Goal: Download file/media

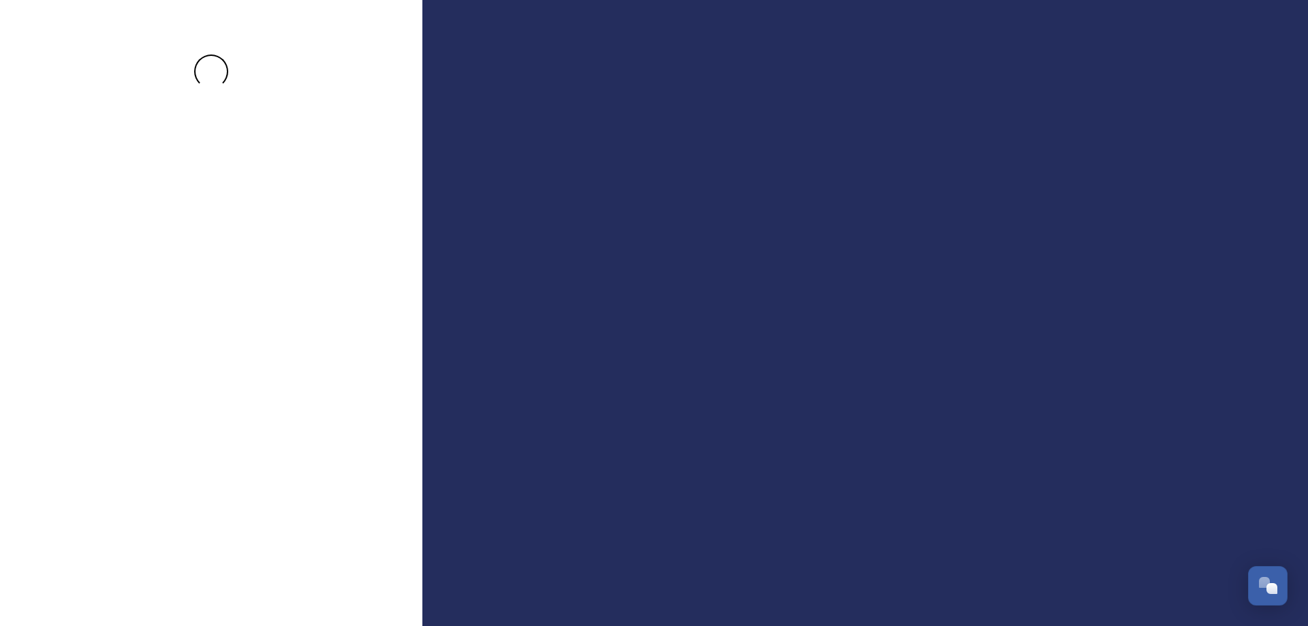
scroll to position [4889, 0]
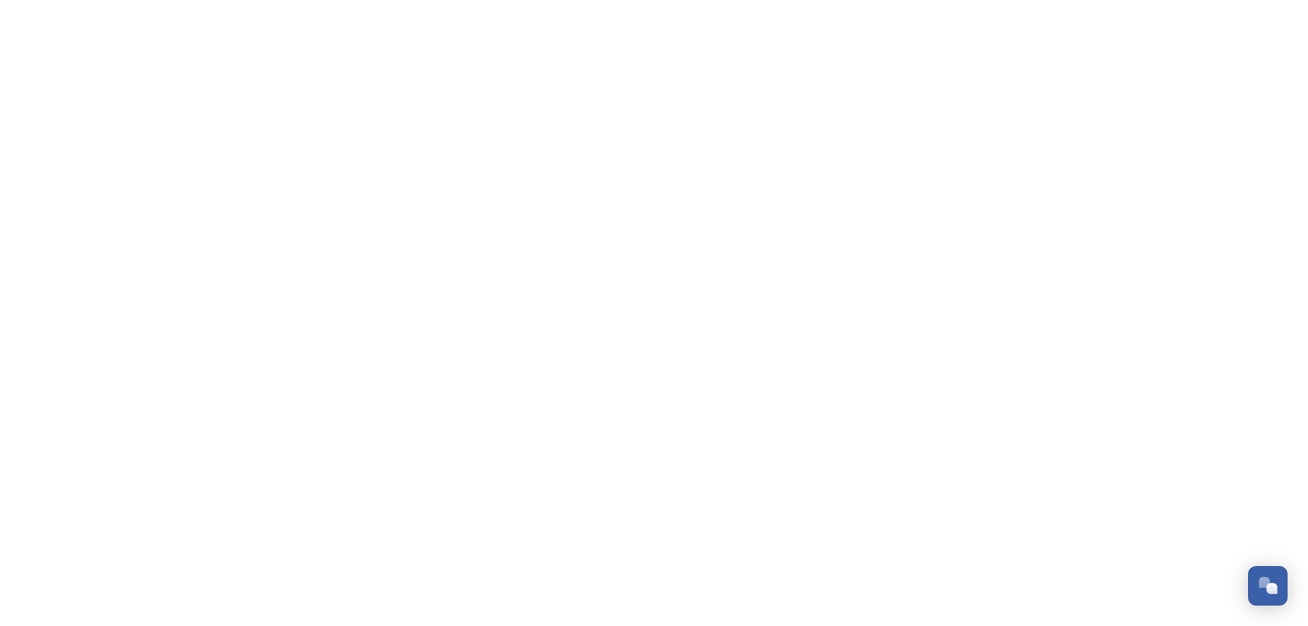
scroll to position [4889, 0]
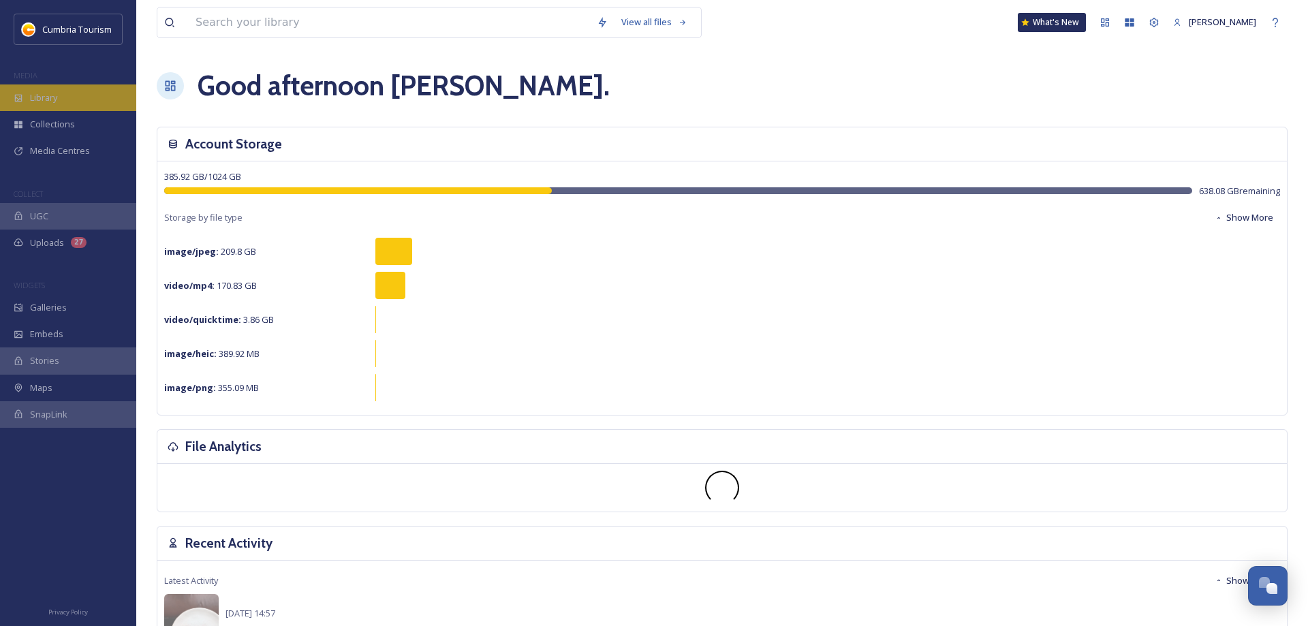
click at [23, 99] on div "Library" at bounding box center [68, 97] width 136 height 27
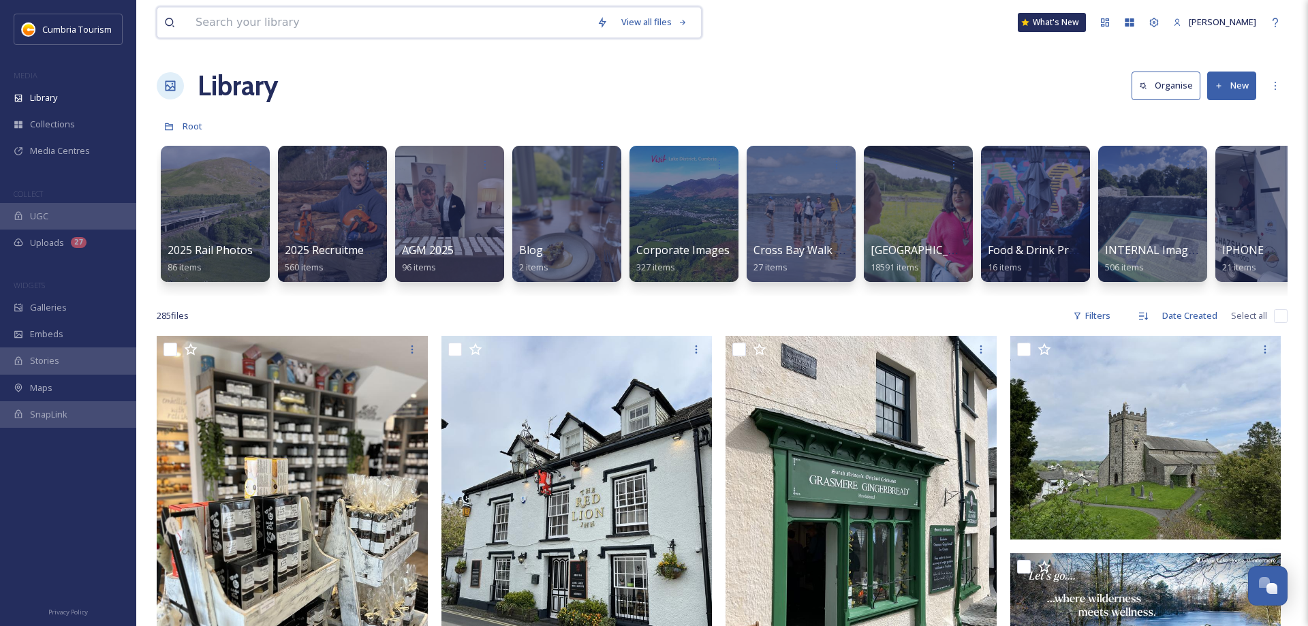
click at [335, 29] on input at bounding box center [389, 22] width 401 height 30
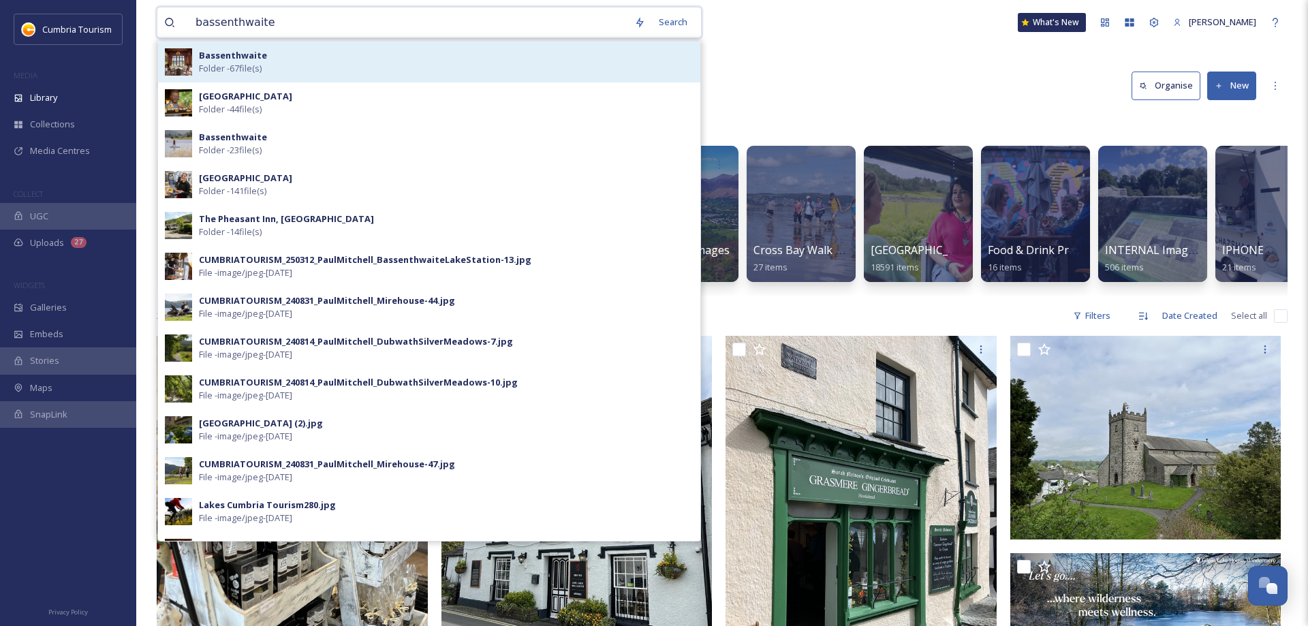
type input "bassenthwaite"
click at [226, 56] on strong "Bassenthwaite" at bounding box center [233, 55] width 68 height 12
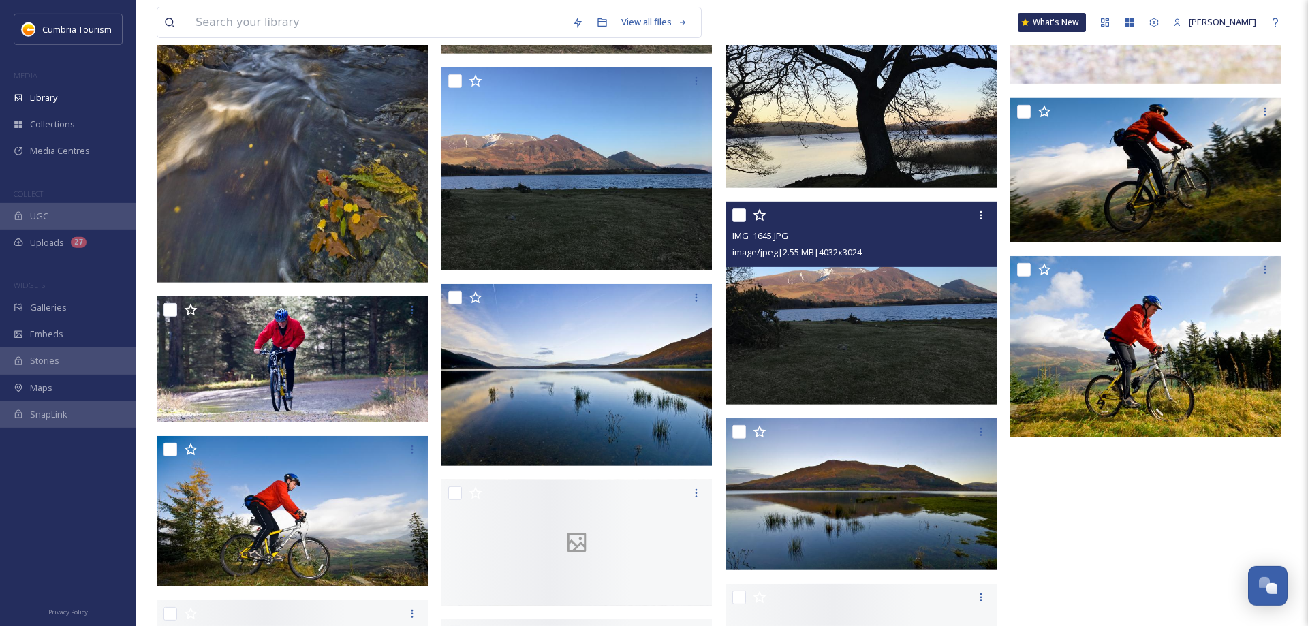
scroll to position [3111, 0]
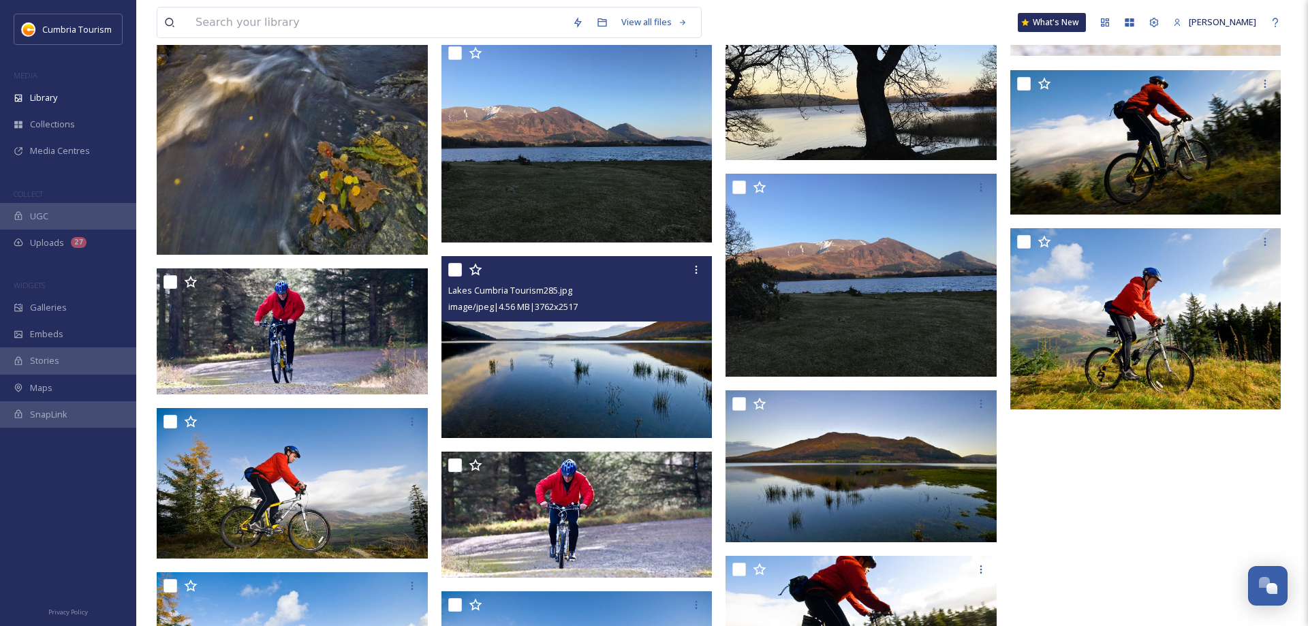
click at [593, 371] on img at bounding box center [576, 346] width 271 height 181
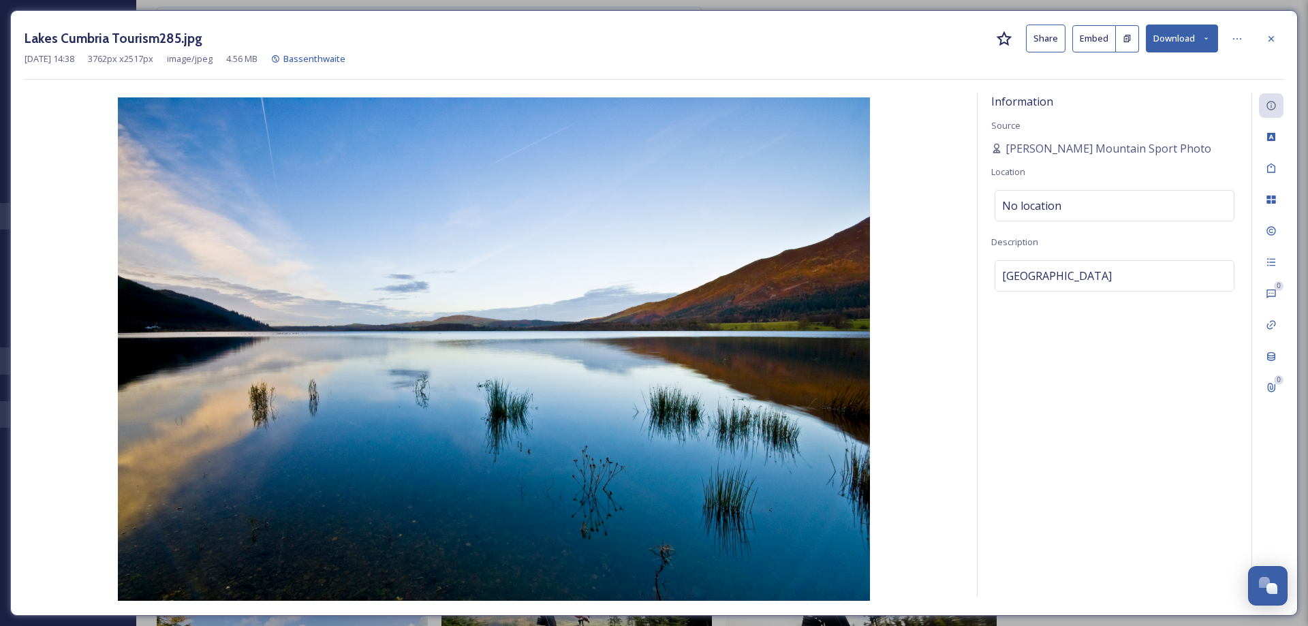
click at [1184, 39] on button "Download" at bounding box center [1182, 39] width 72 height 28
click at [1145, 69] on span "Download Original (3762 x 2517)" at bounding box center [1146, 69] width 129 height 13
click at [1264, 174] on div "Tags" at bounding box center [1271, 168] width 25 height 25
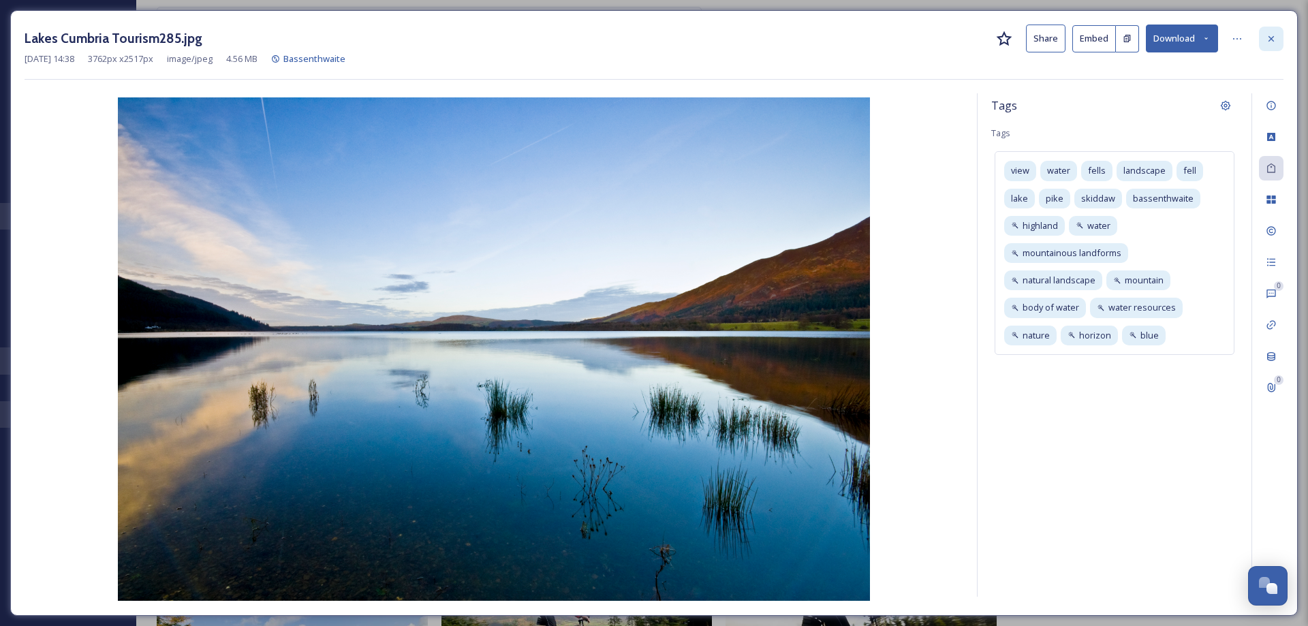
click at [1274, 40] on icon at bounding box center [1271, 38] width 11 height 11
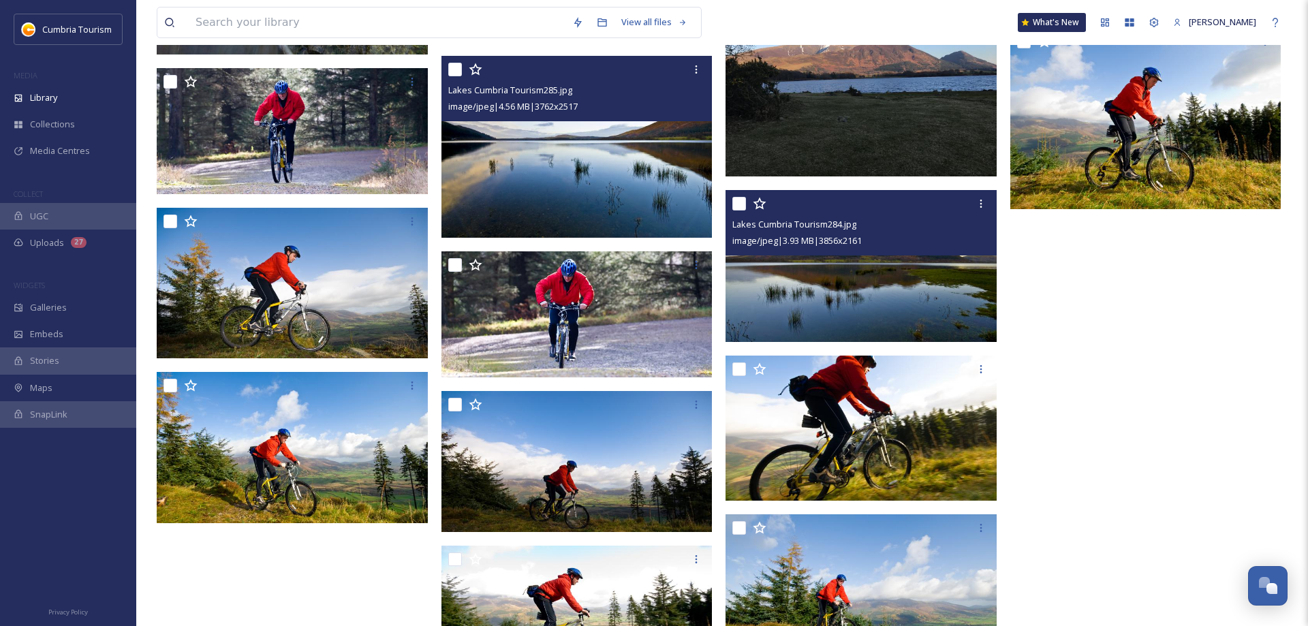
scroll to position [3103, 0]
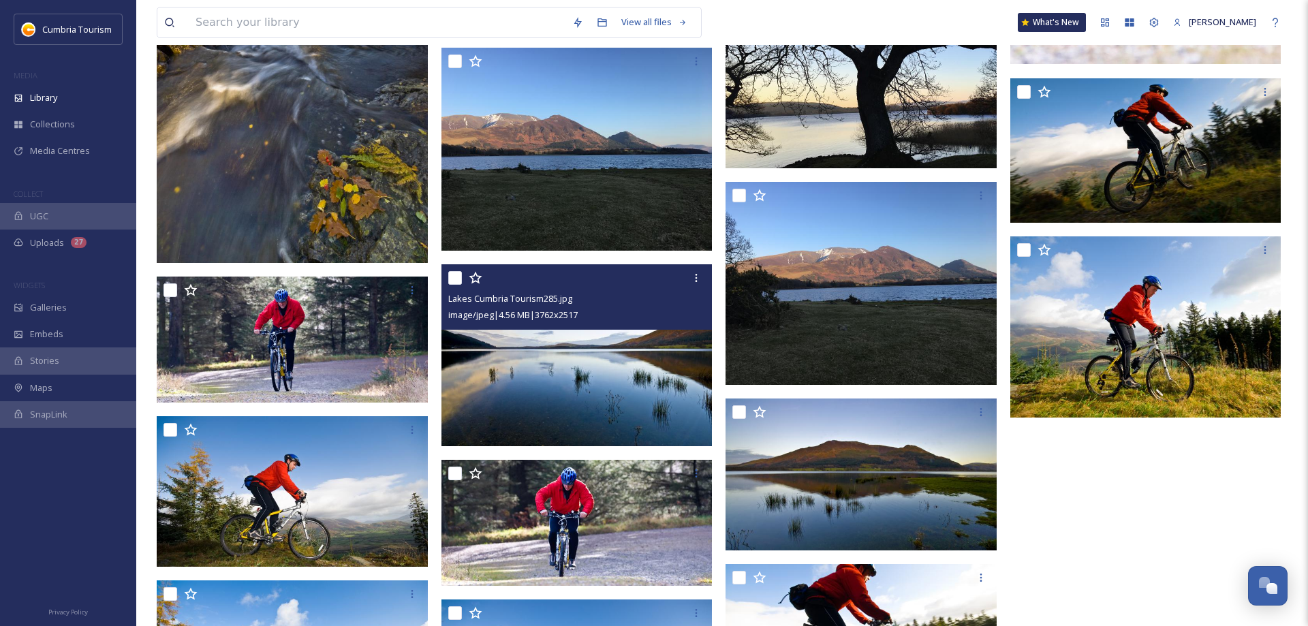
click at [562, 394] on img at bounding box center [576, 354] width 271 height 181
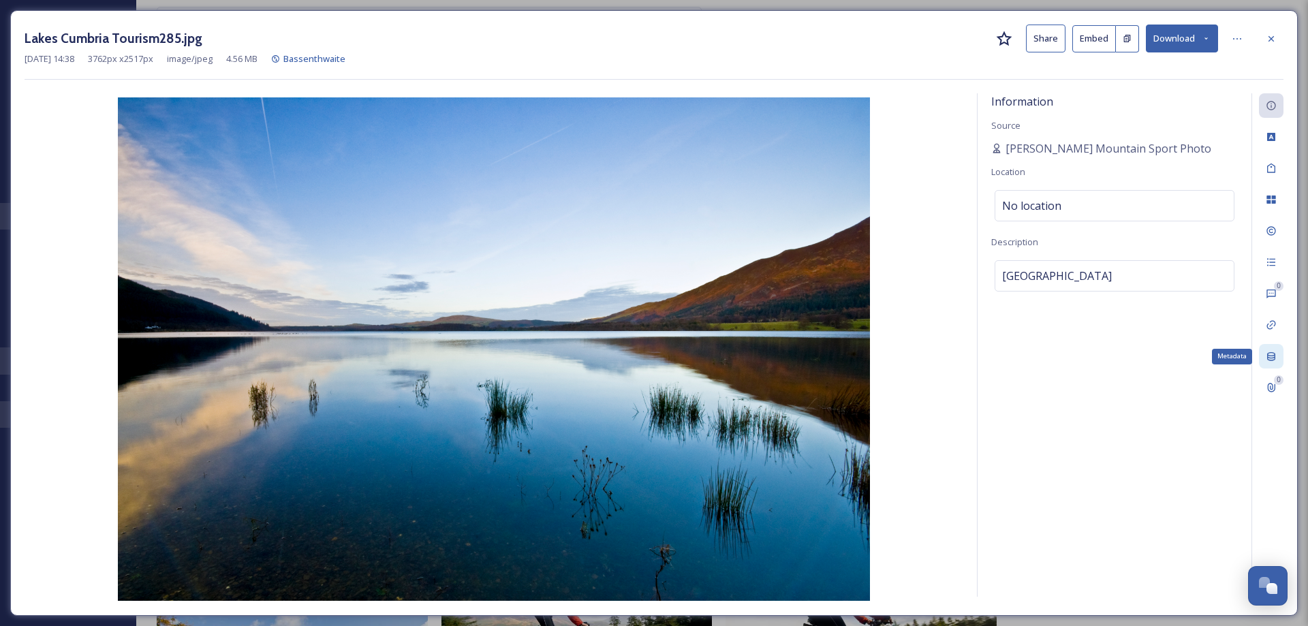
click at [1276, 345] on div "Metadata" at bounding box center [1271, 356] width 25 height 25
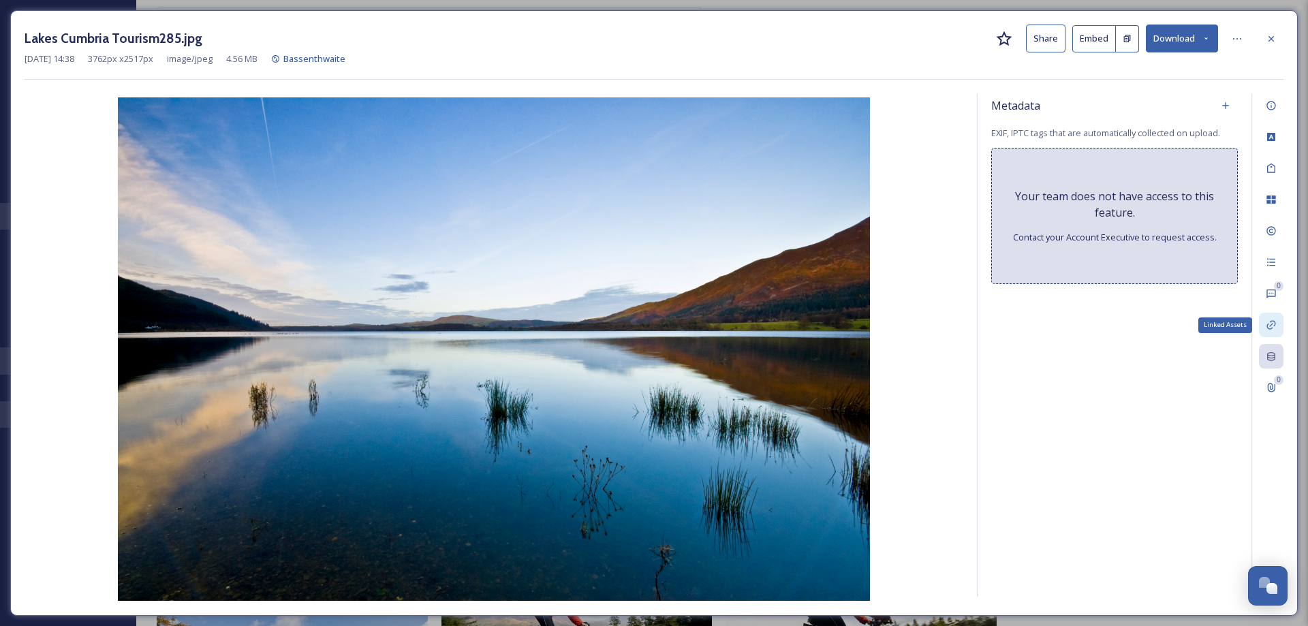
click at [1272, 330] on icon at bounding box center [1271, 324] width 11 height 11
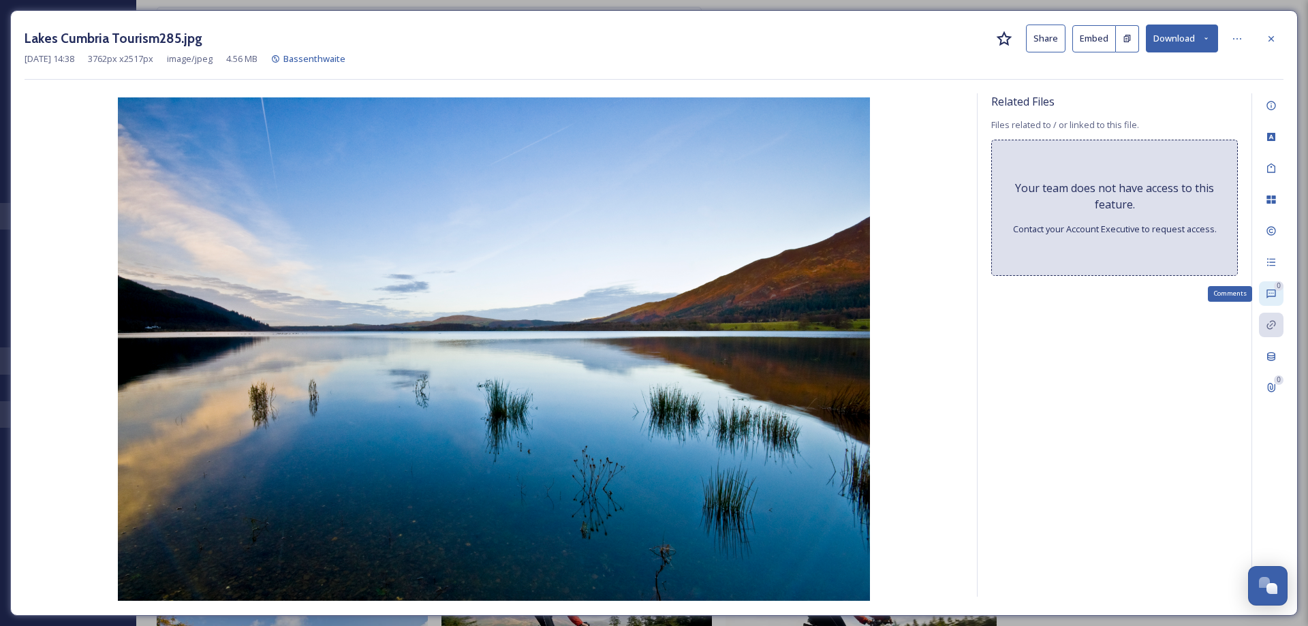
click at [1276, 297] on div "0 Comments" at bounding box center [1271, 293] width 25 height 25
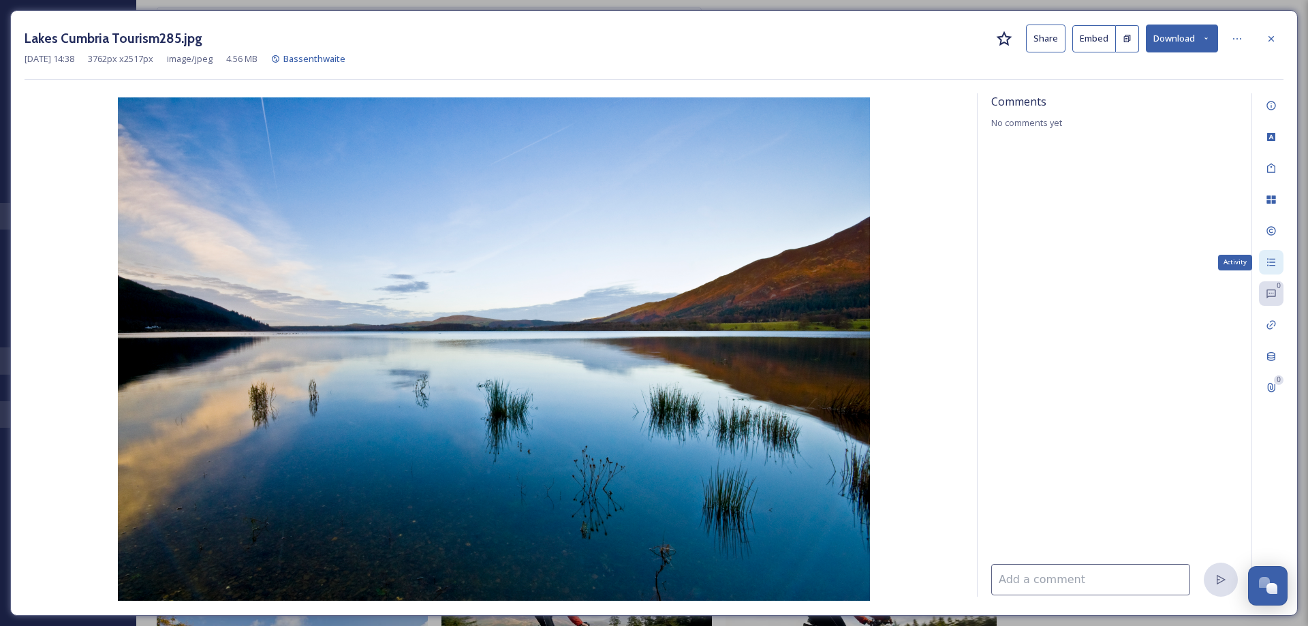
click at [1265, 267] on div "Activity" at bounding box center [1271, 262] width 25 height 25
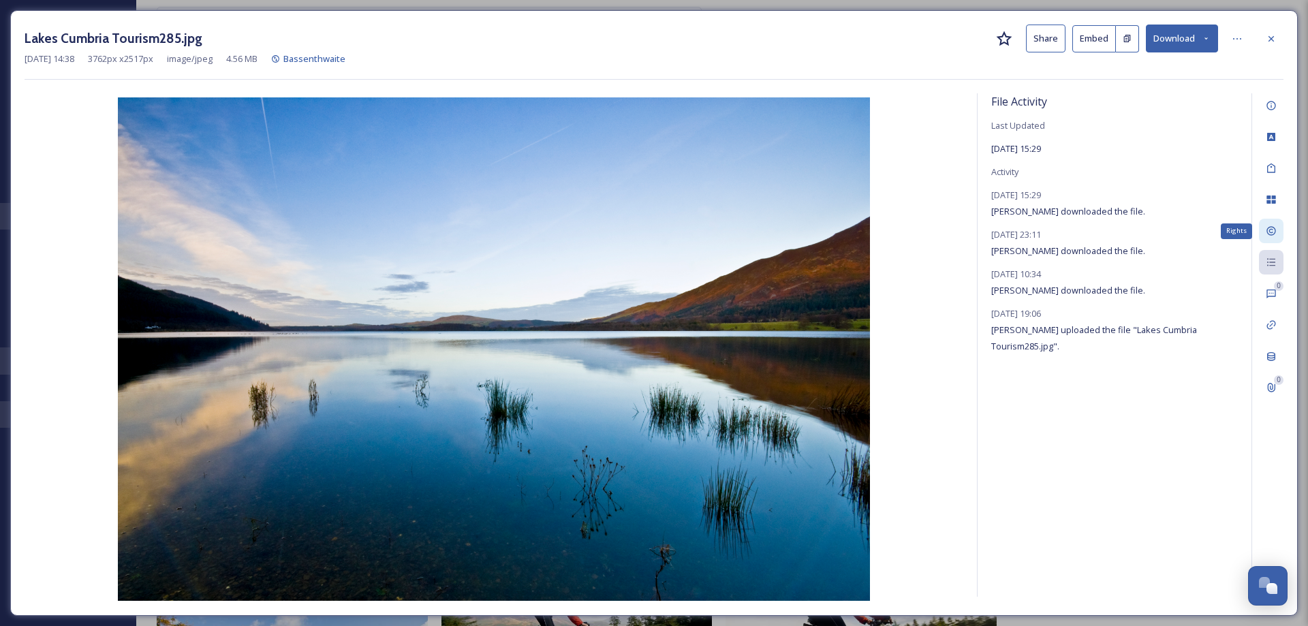
click at [1276, 229] on icon at bounding box center [1271, 230] width 11 height 11
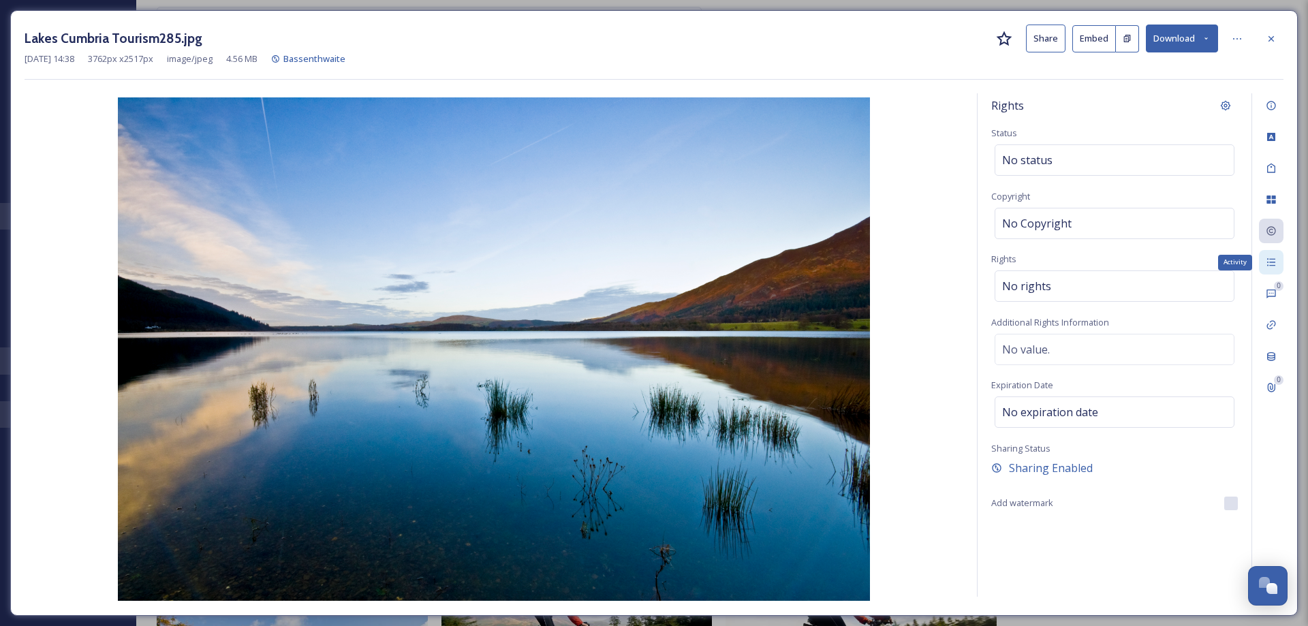
click at [1272, 263] on icon at bounding box center [1271, 262] width 11 height 11
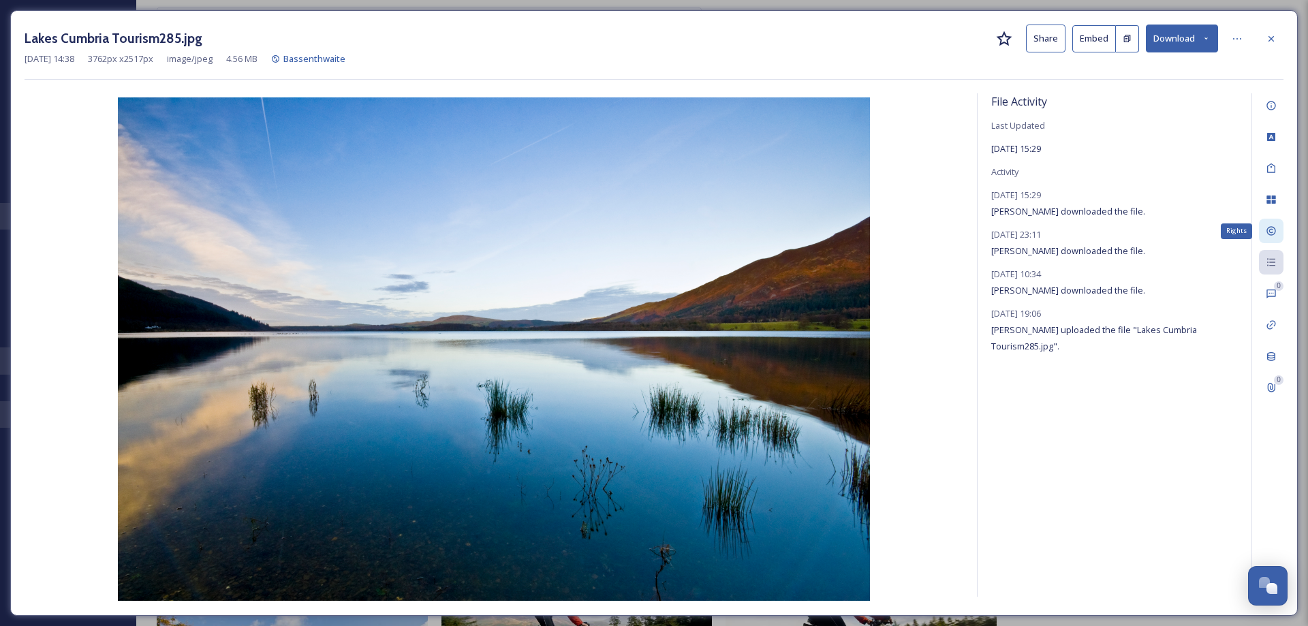
click at [1272, 234] on icon at bounding box center [1271, 230] width 11 height 11
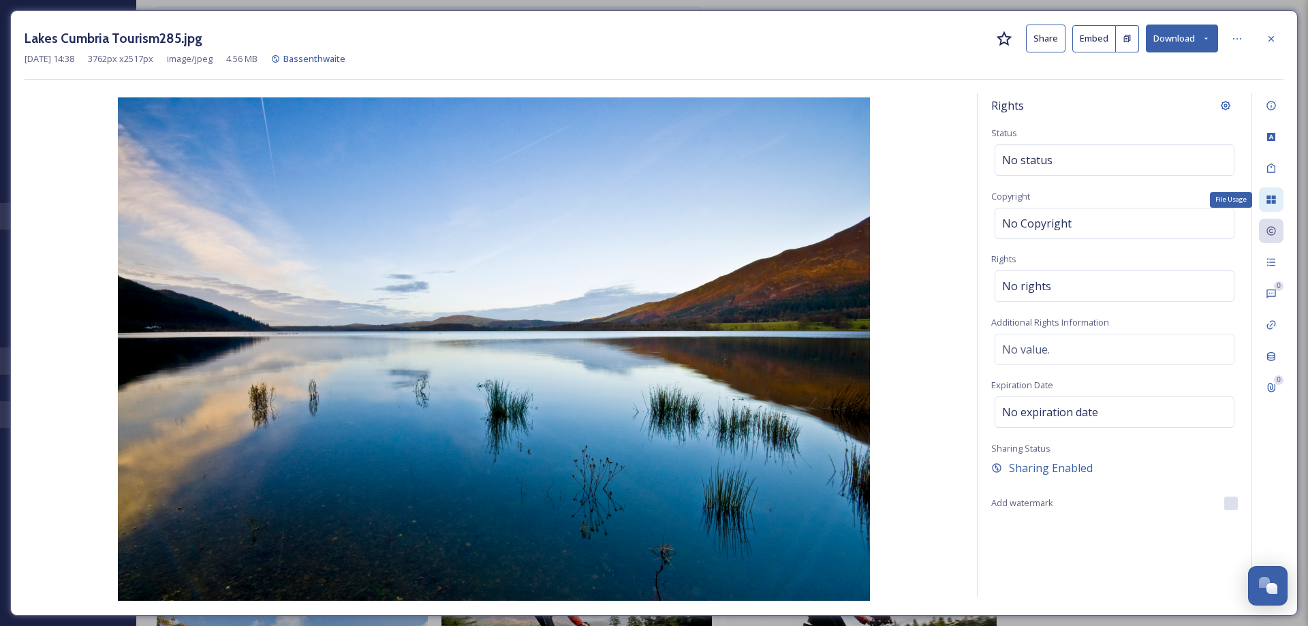
click at [1272, 199] on icon at bounding box center [1270, 199] width 9 height 8
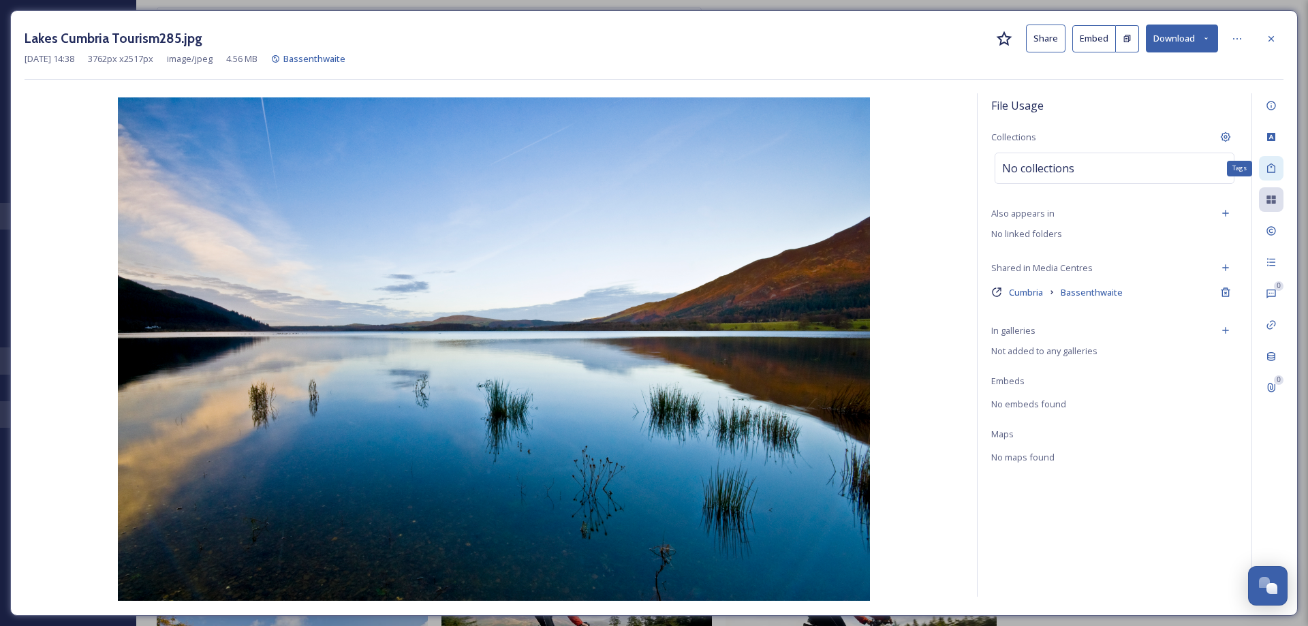
click at [1269, 172] on icon at bounding box center [1271, 168] width 11 height 11
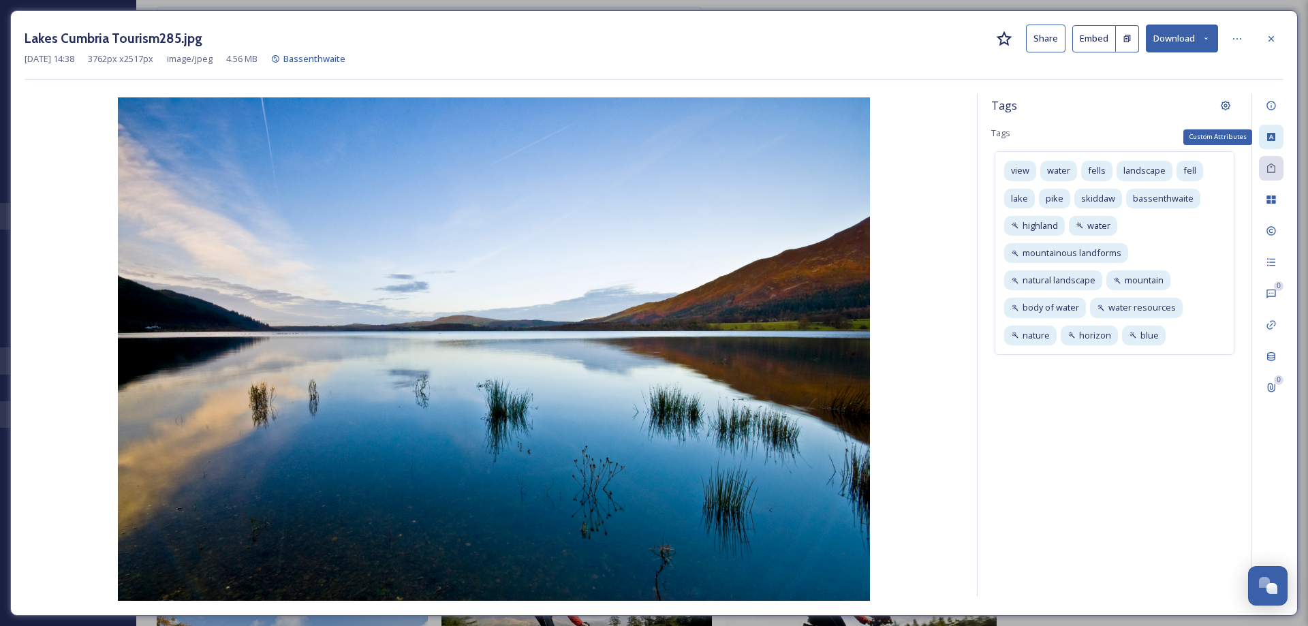
click at [1276, 144] on div "Custom Attributes" at bounding box center [1271, 137] width 25 height 25
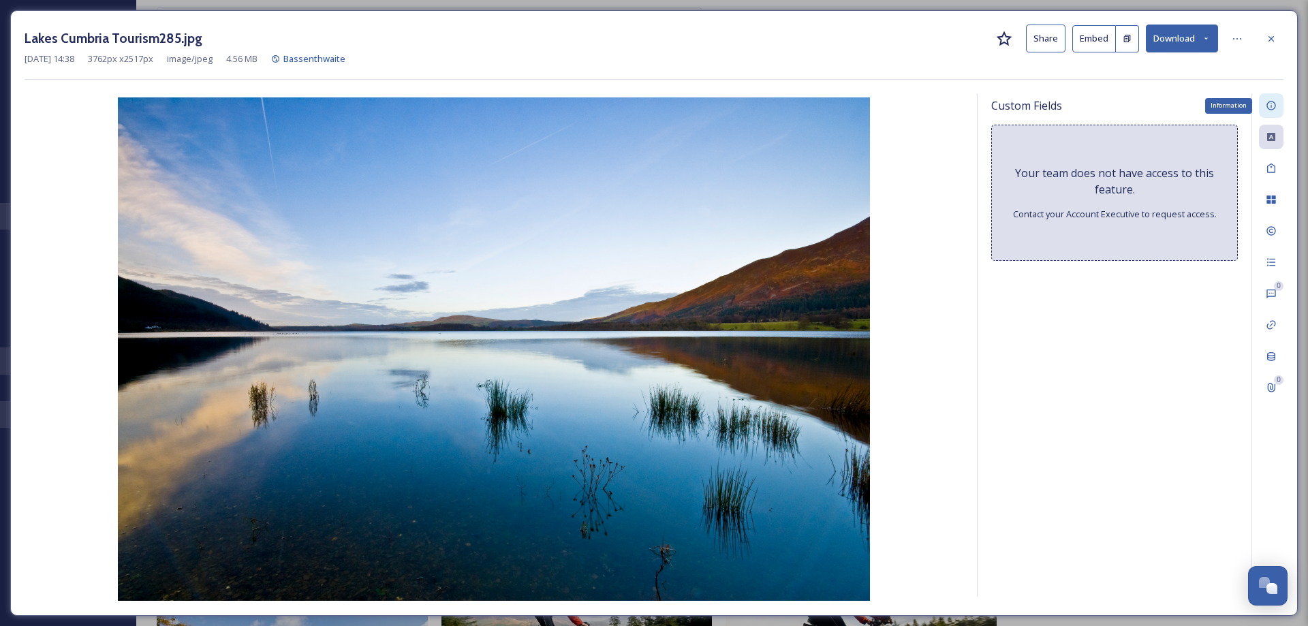
click at [1271, 103] on icon at bounding box center [1271, 105] width 11 height 11
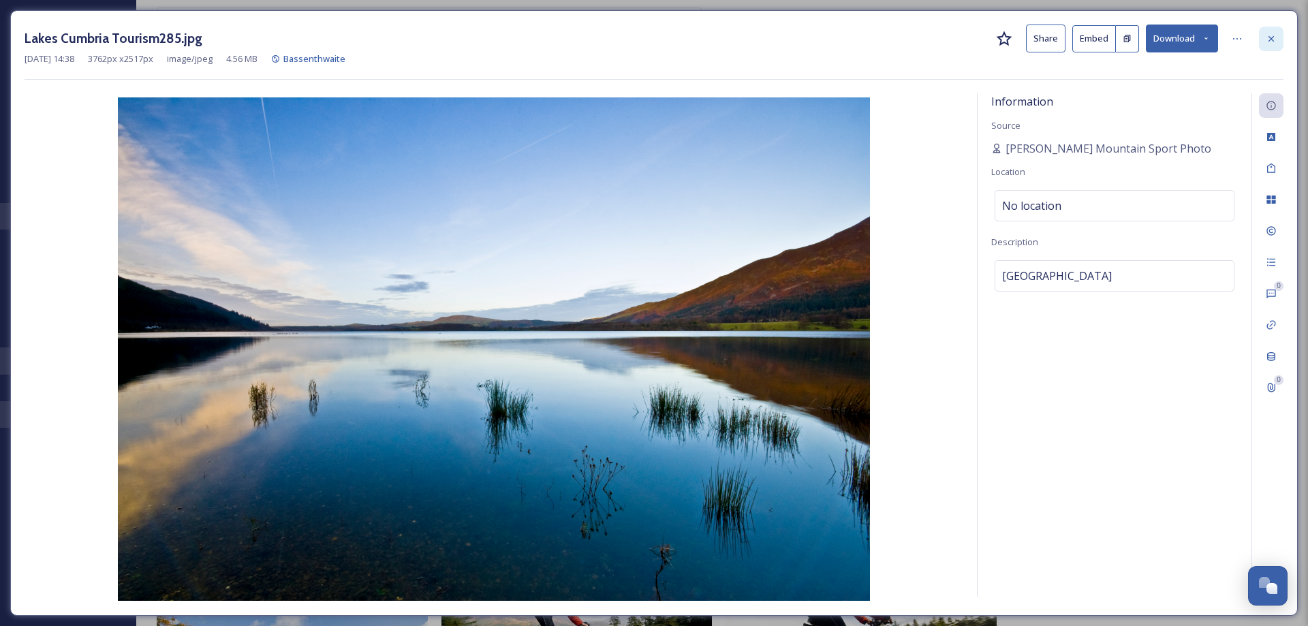
click at [1270, 37] on icon at bounding box center [1270, 37] width 5 height 5
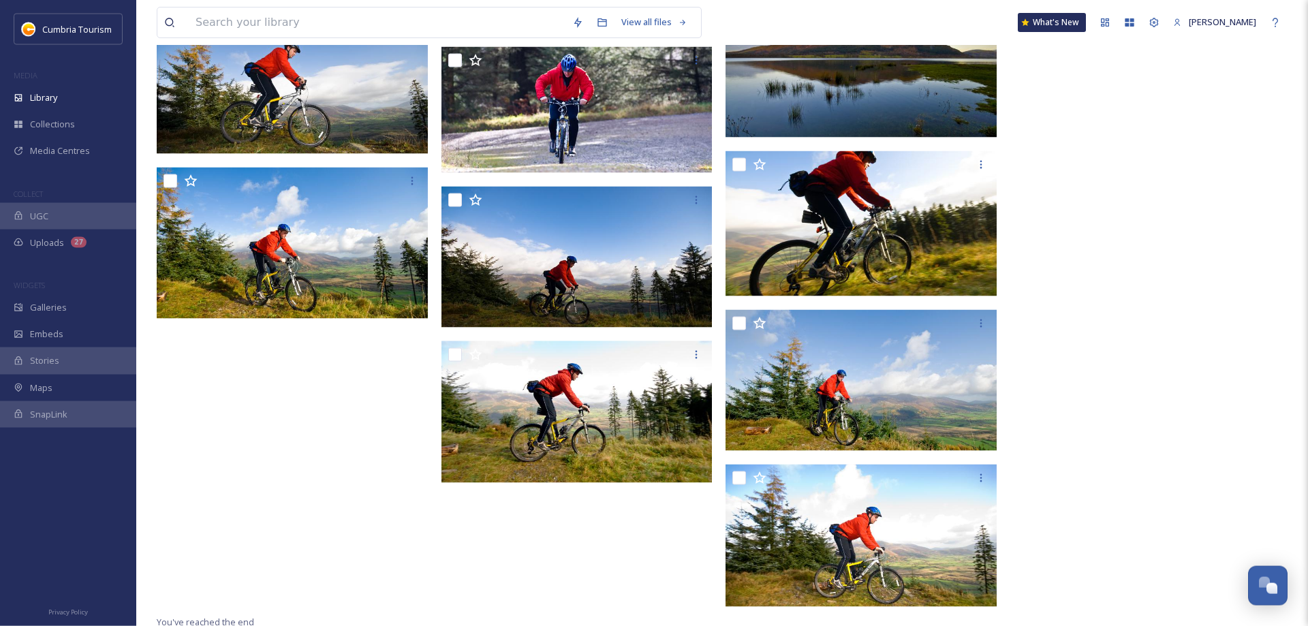
scroll to position [3520, 0]
